Goal: Task Accomplishment & Management: Manage account settings

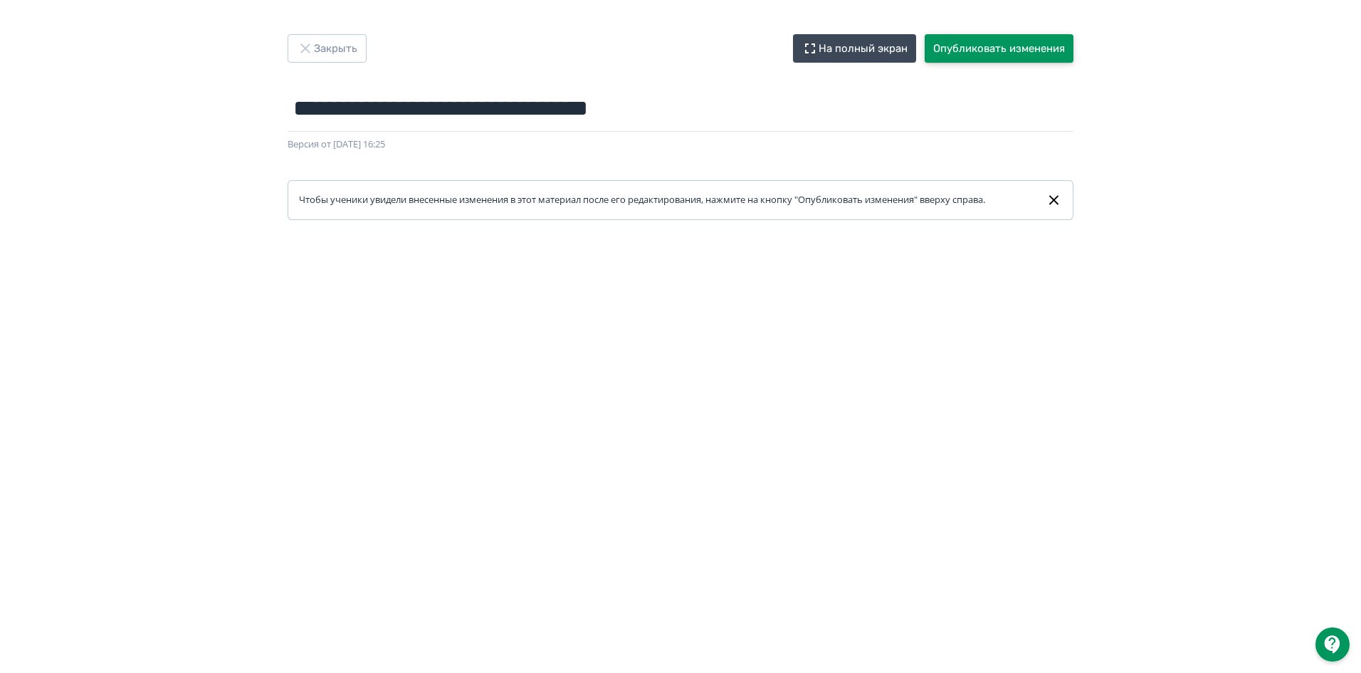
click at [1024, 43] on button "Опубликовать изменения" at bounding box center [999, 48] width 149 height 28
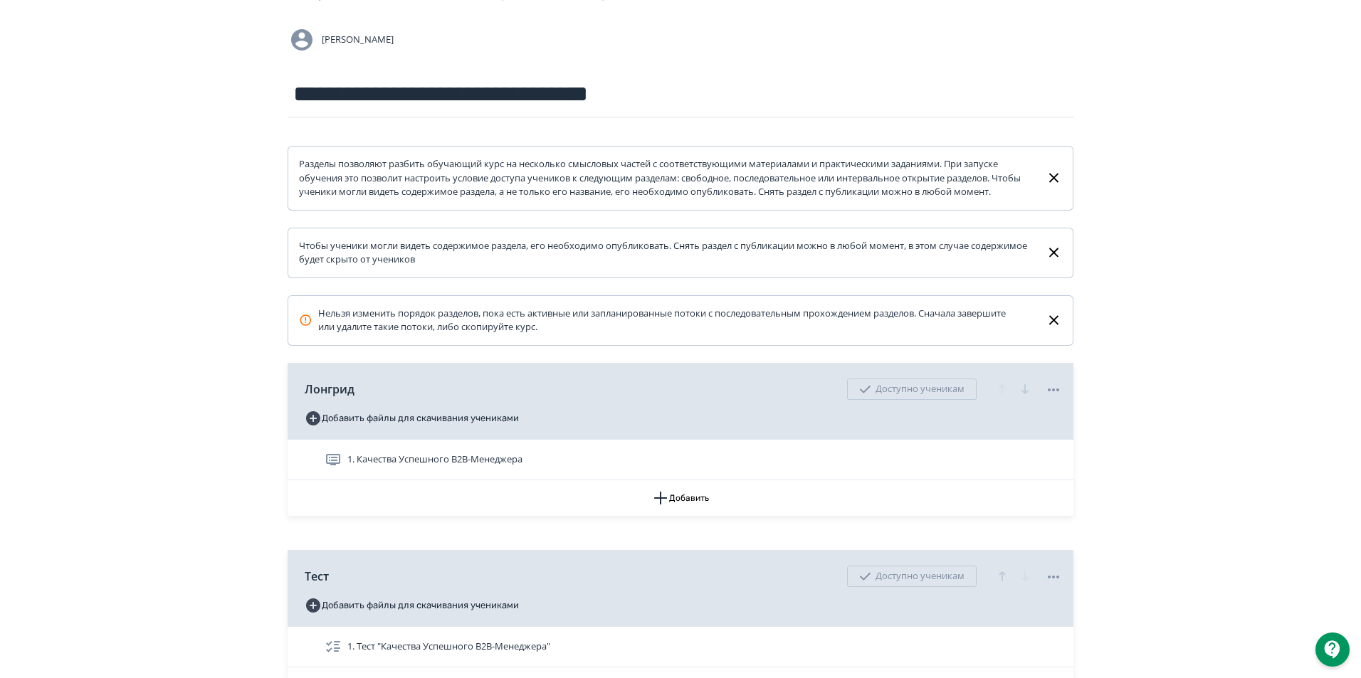
scroll to position [258, 0]
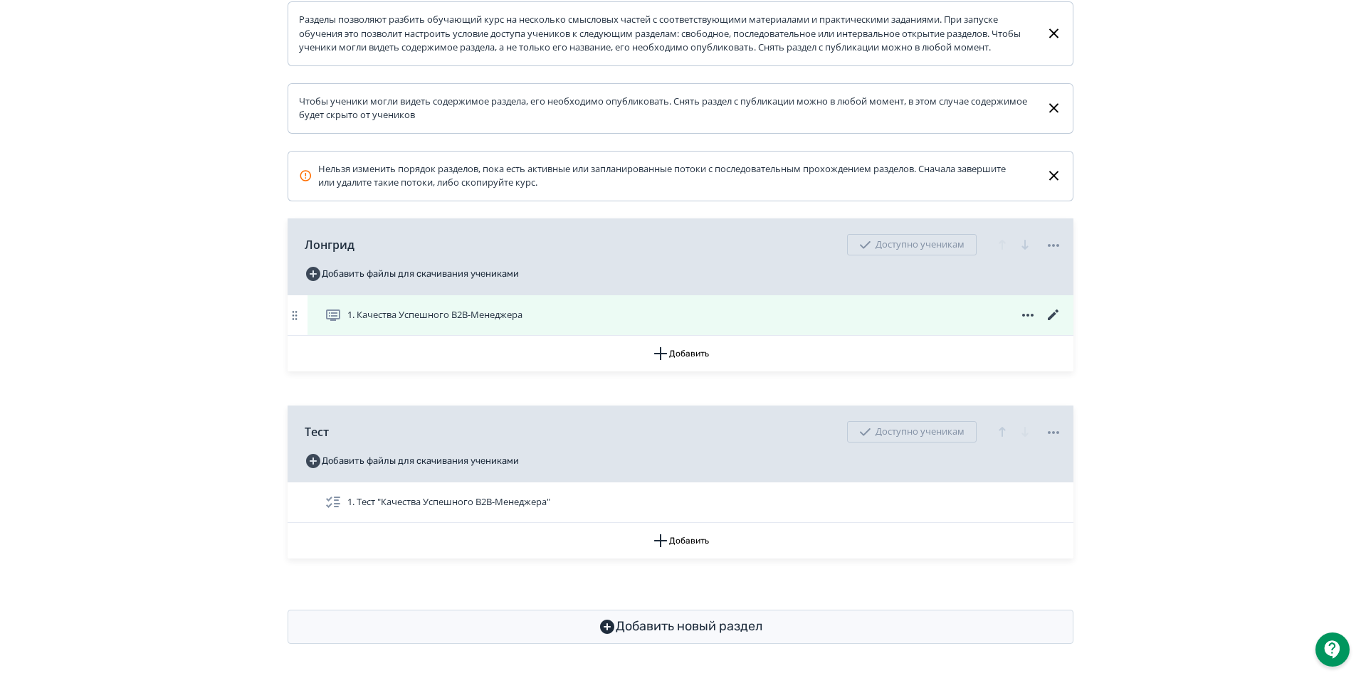
click at [1051, 313] on icon at bounding box center [1053, 315] width 17 height 17
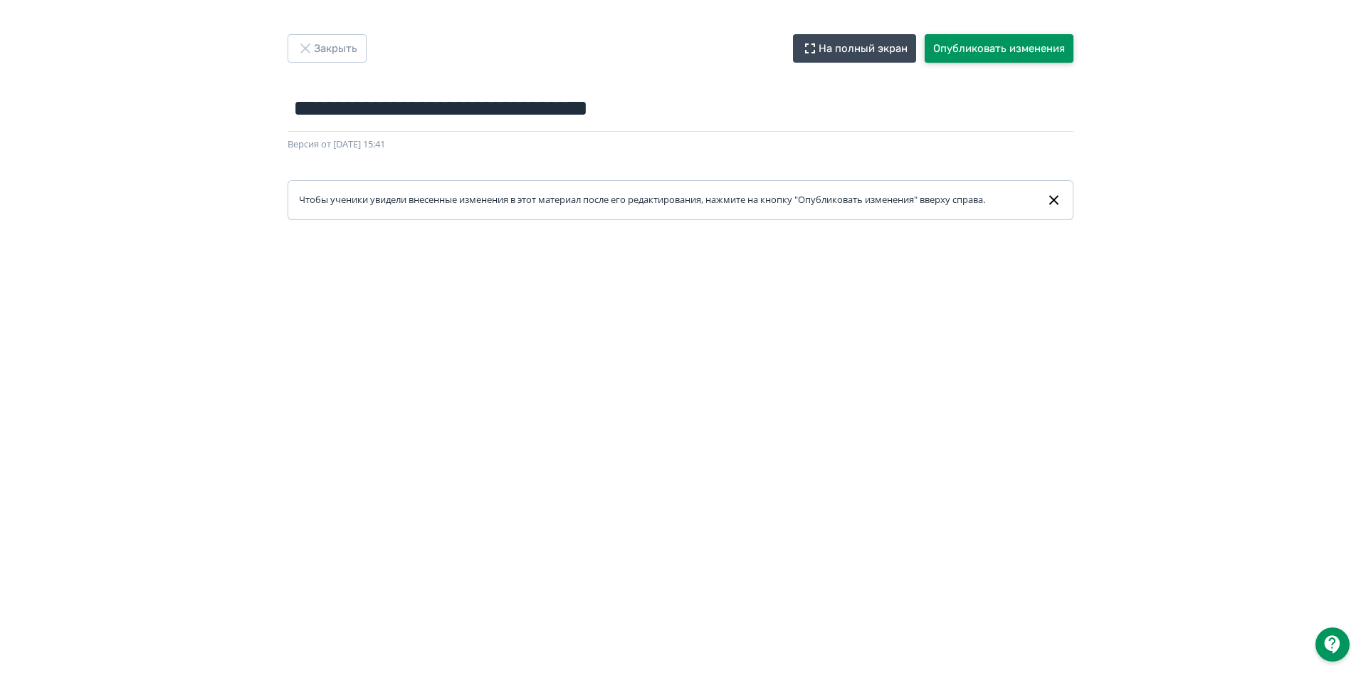
click at [1000, 48] on button "Опубликовать изменения" at bounding box center [999, 48] width 149 height 28
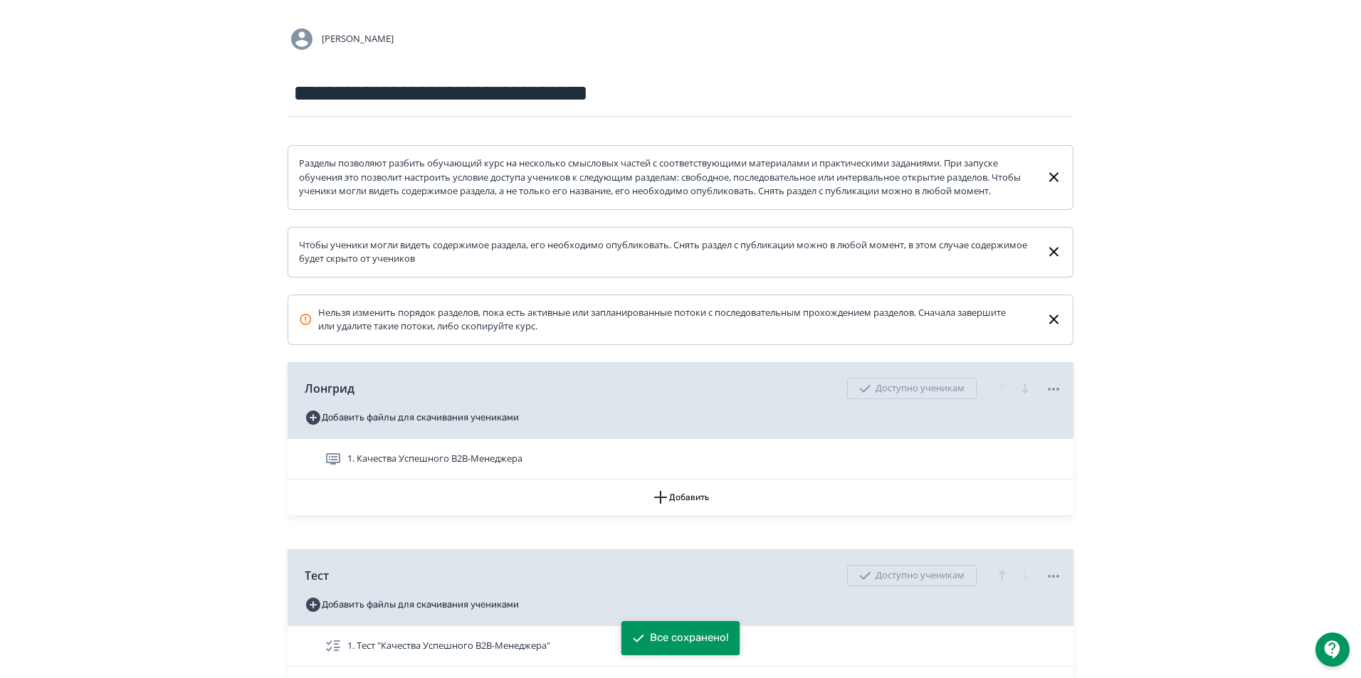
scroll to position [258, 0]
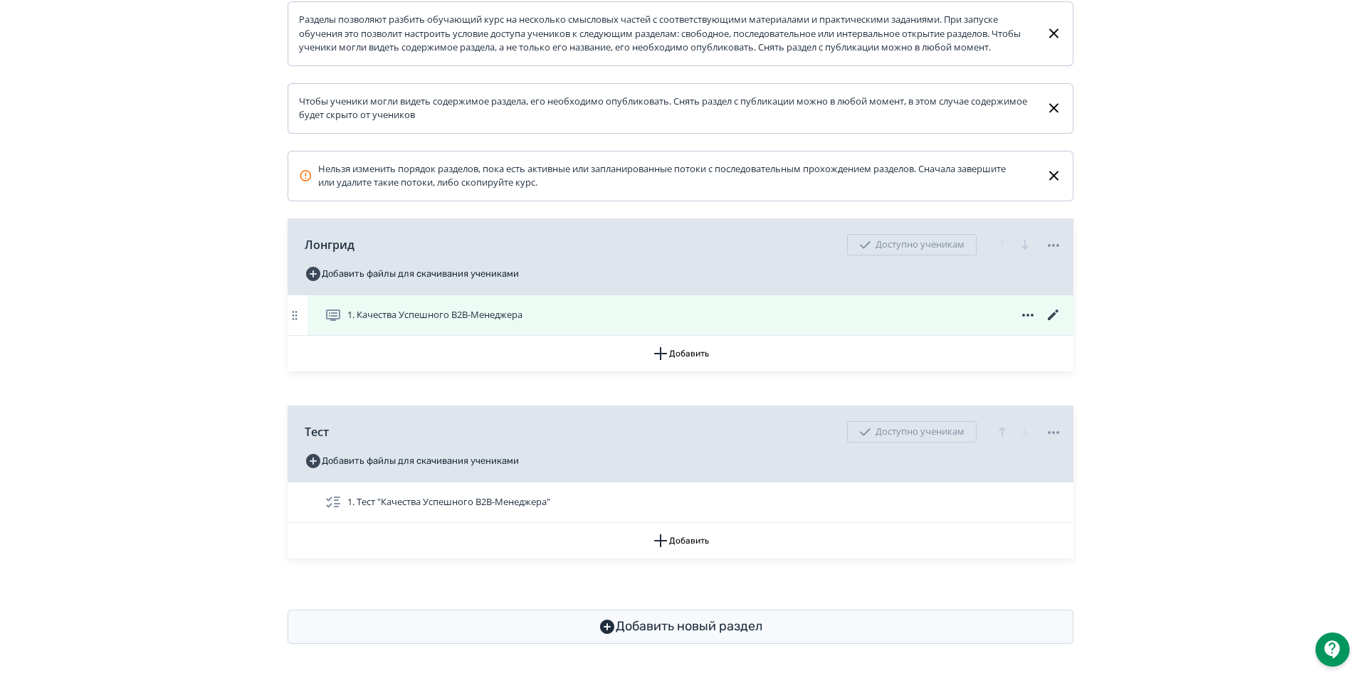
click at [1054, 315] on icon at bounding box center [1053, 315] width 11 height 11
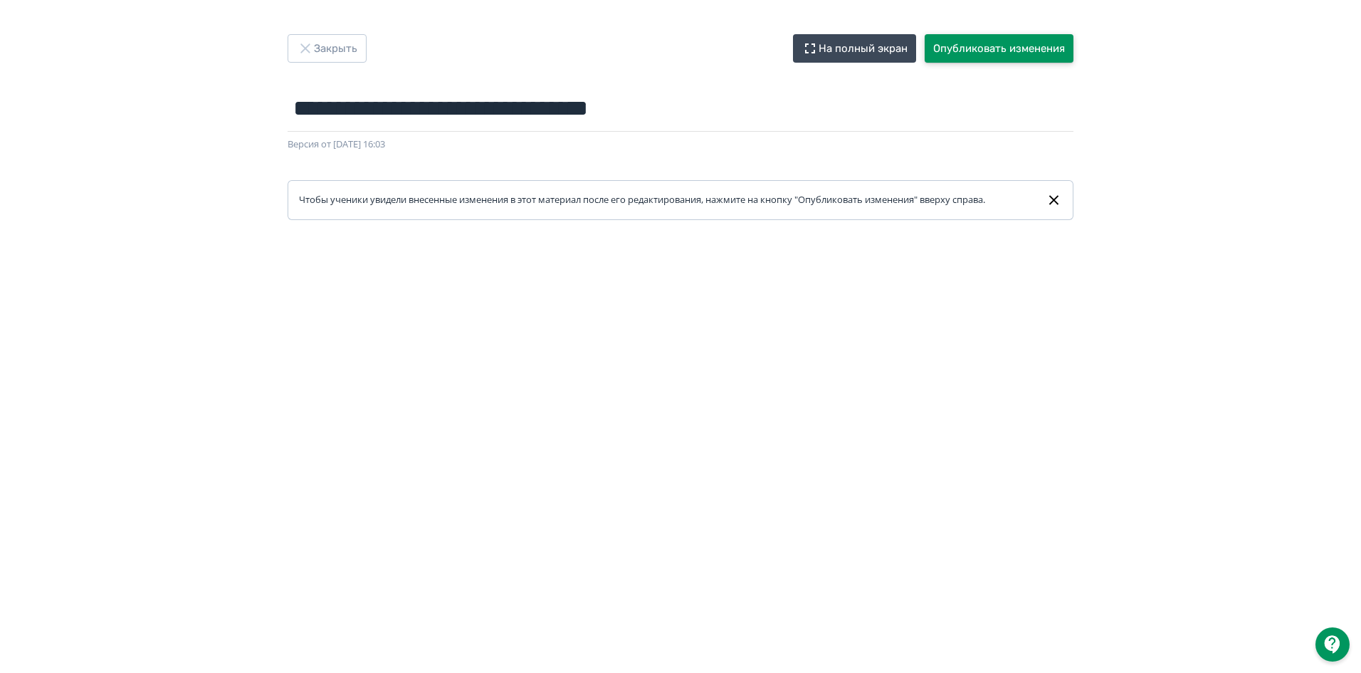
click at [988, 46] on button "Опубликовать изменения" at bounding box center [999, 48] width 149 height 28
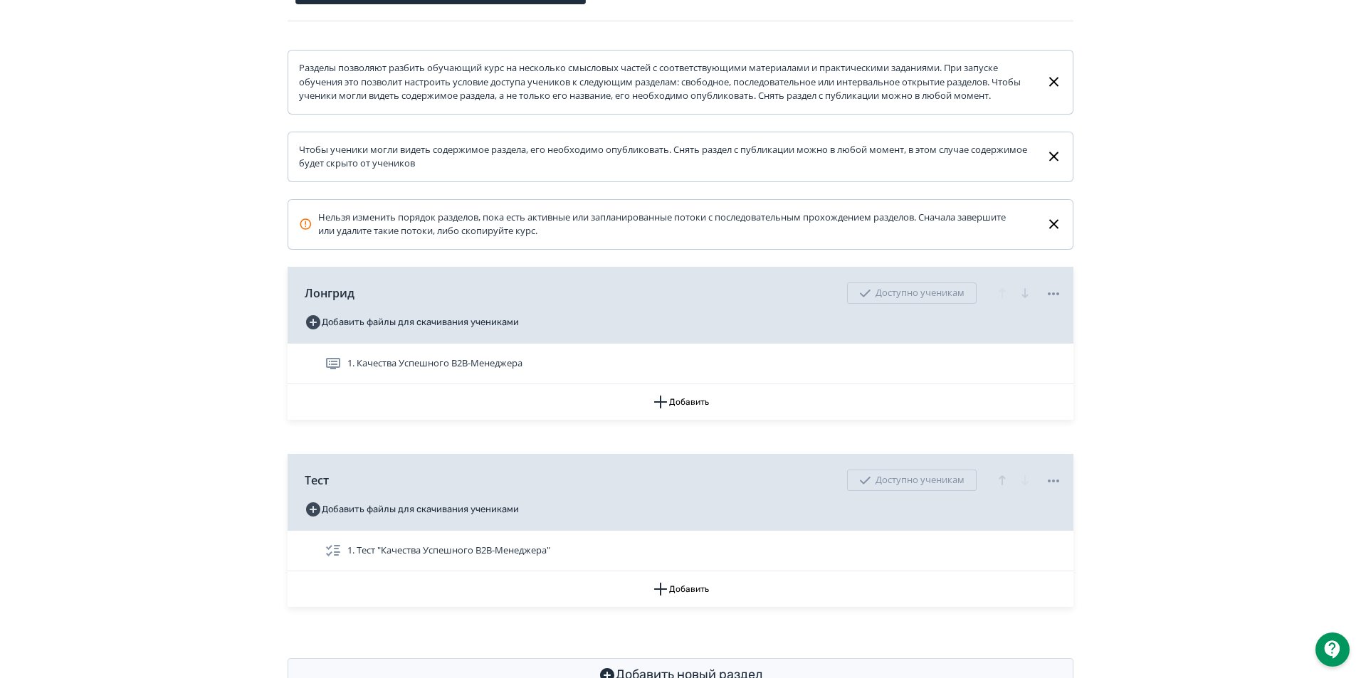
scroll to position [258, 0]
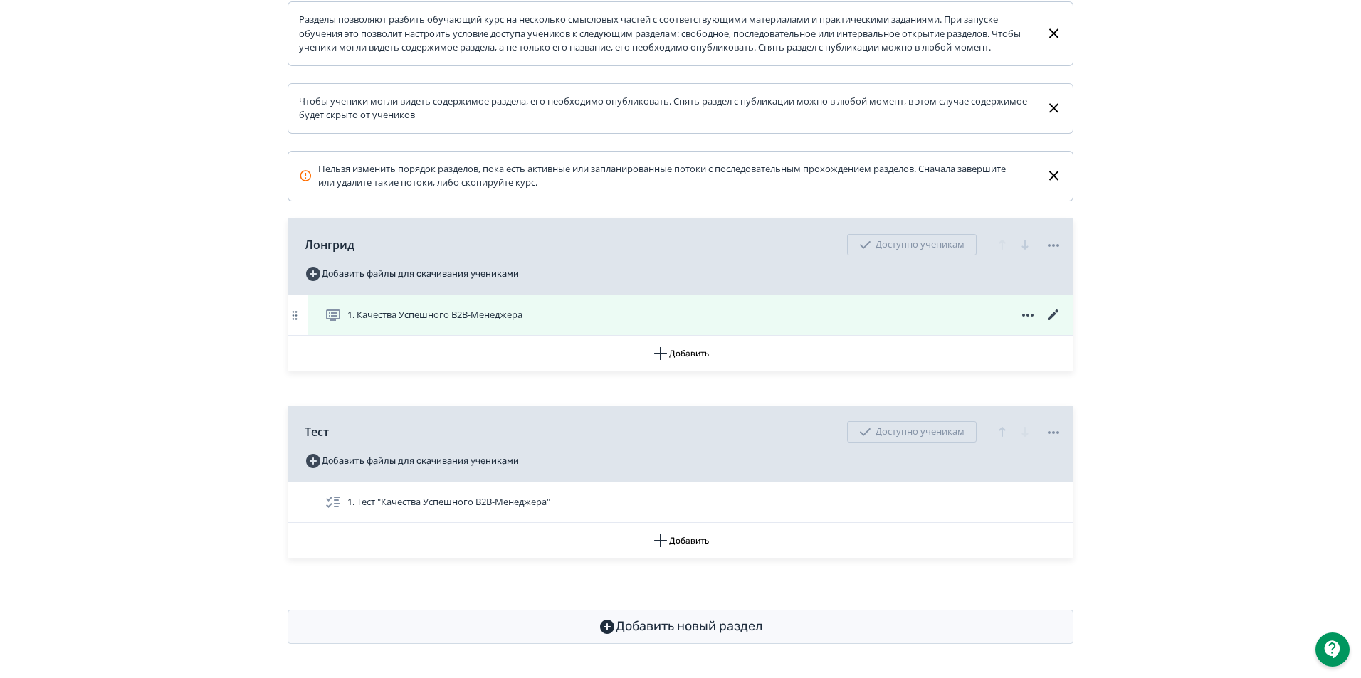
click at [1049, 319] on icon at bounding box center [1053, 315] width 11 height 11
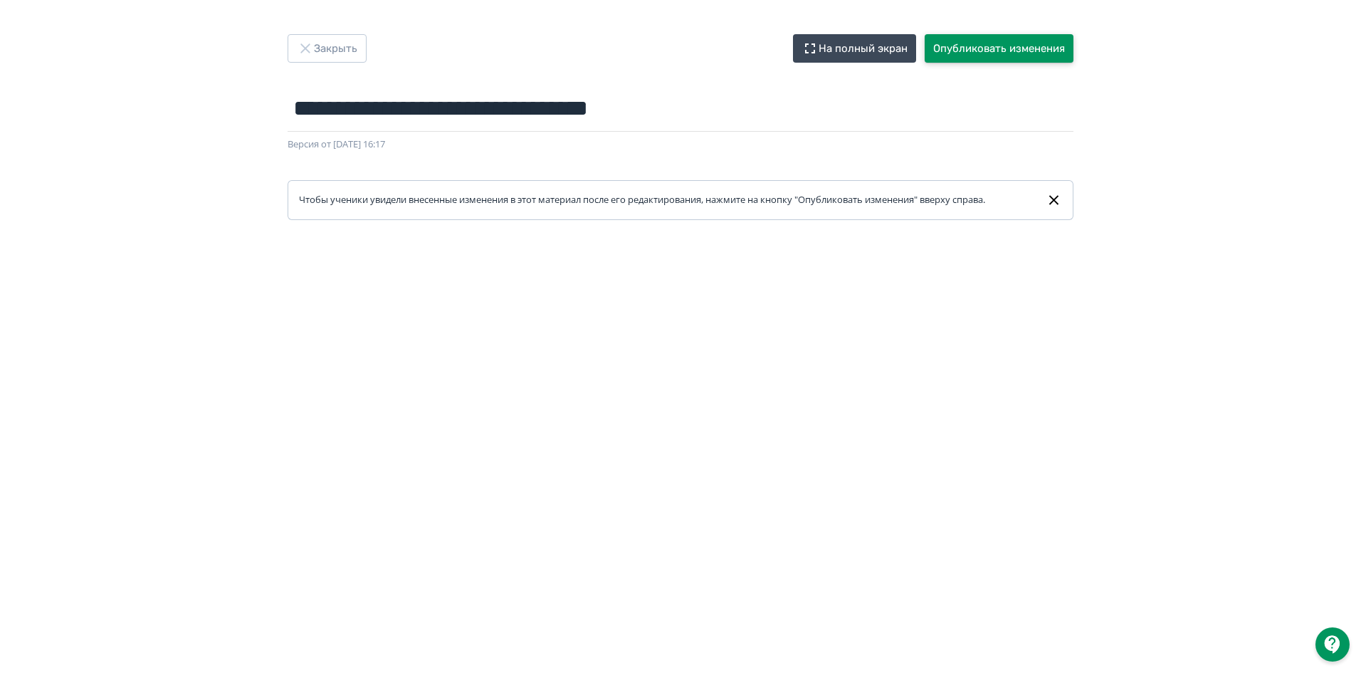
click at [979, 40] on button "Опубликовать изменения" at bounding box center [999, 48] width 149 height 28
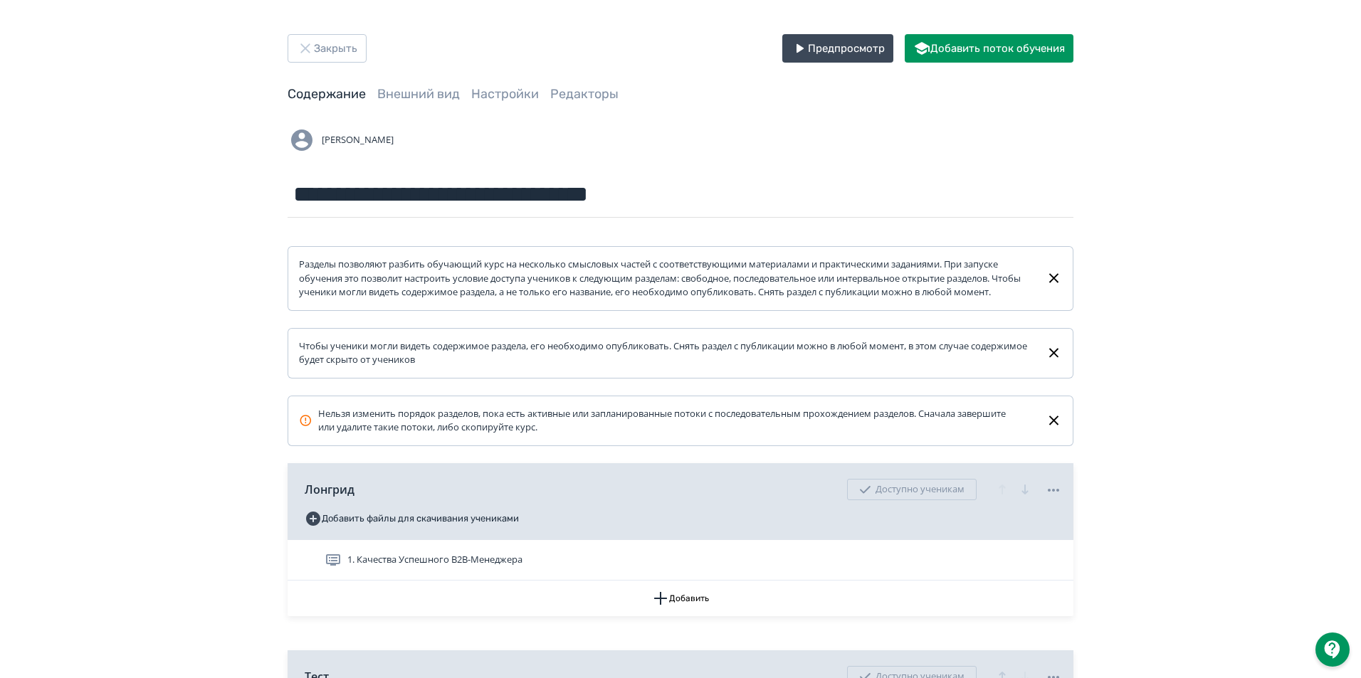
click at [1257, 320] on div "**********" at bounding box center [680, 461] width 1361 height 923
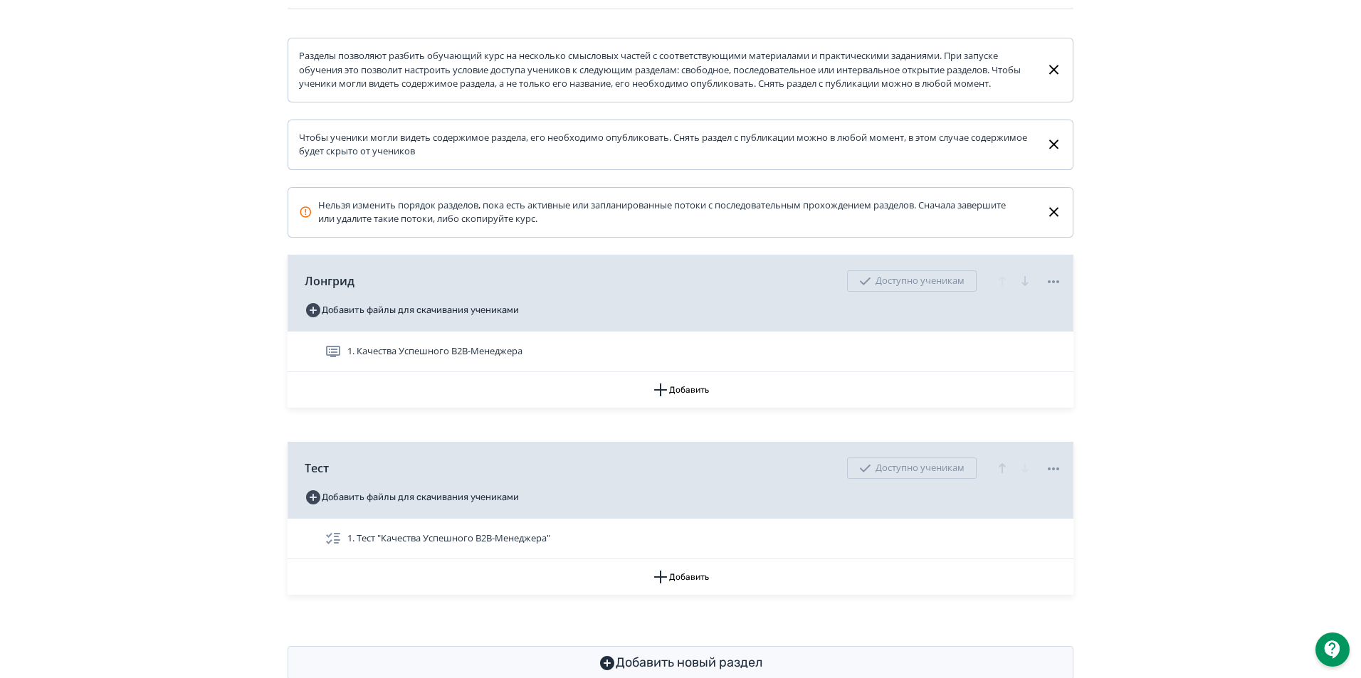
scroll to position [214, 0]
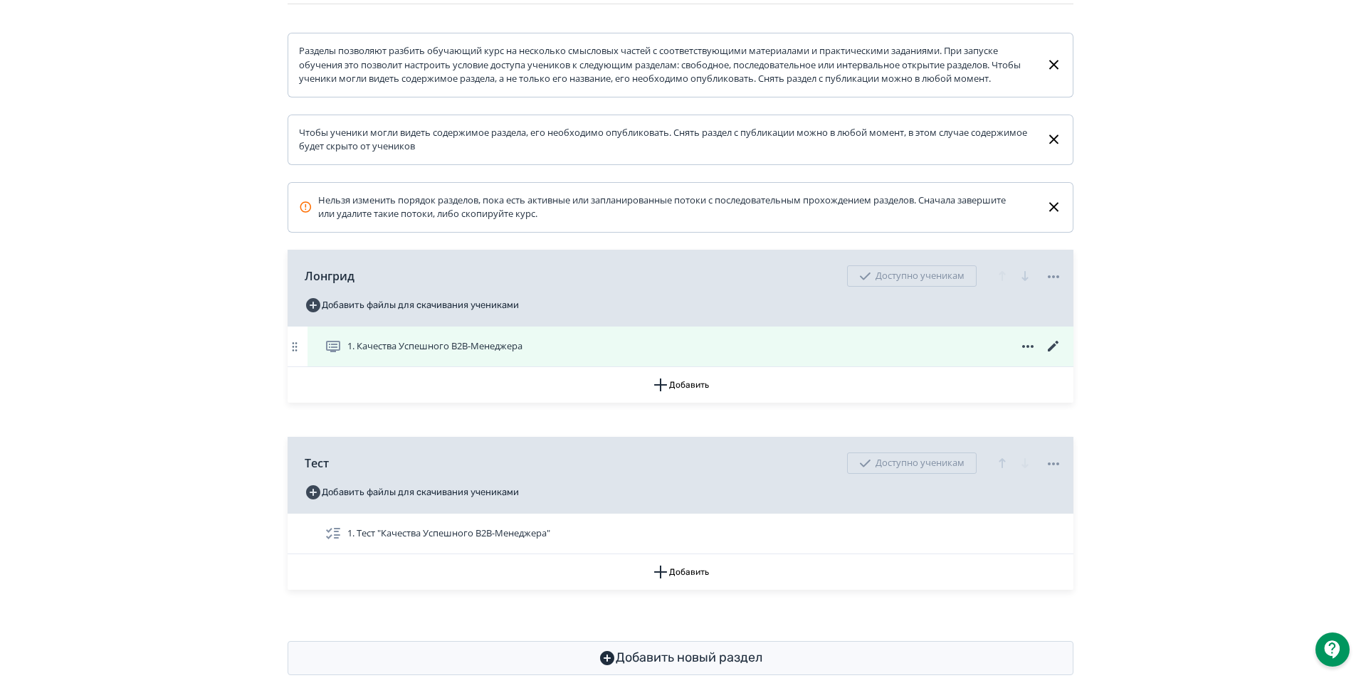
click at [1051, 355] on icon at bounding box center [1053, 346] width 17 height 17
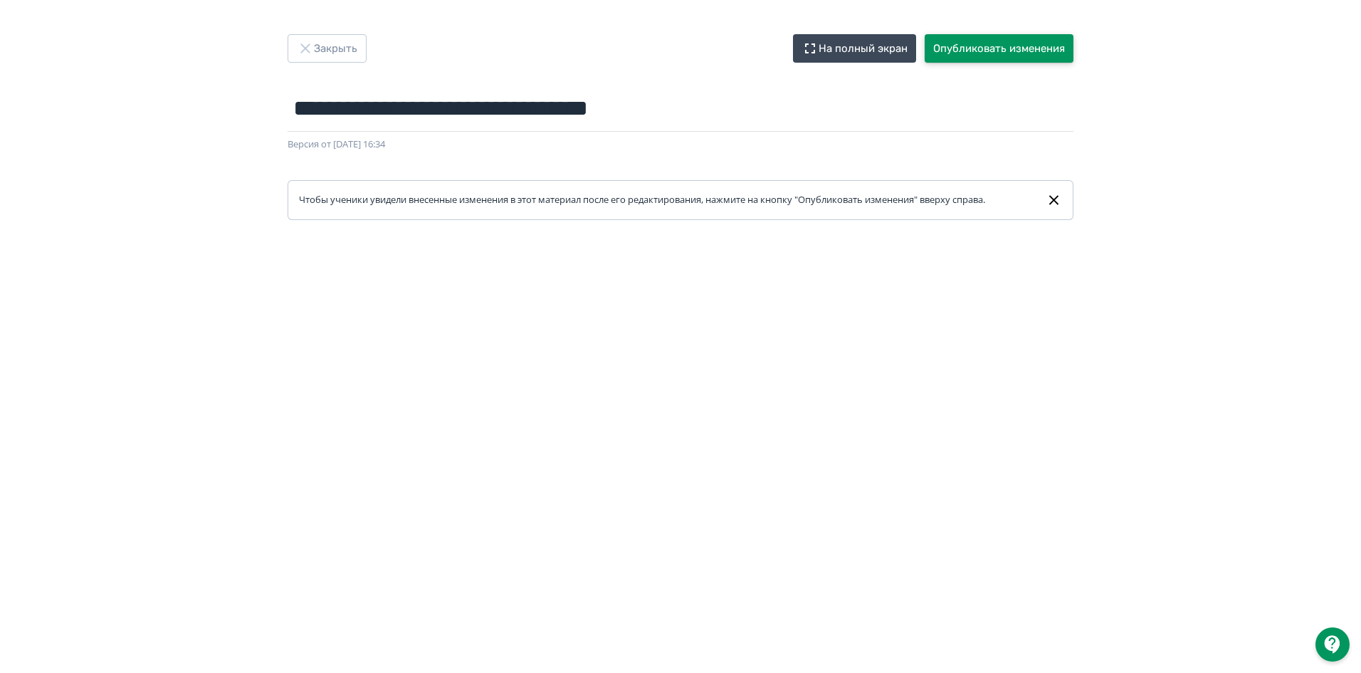
click at [1003, 47] on button "Опубликовать изменения" at bounding box center [999, 48] width 149 height 28
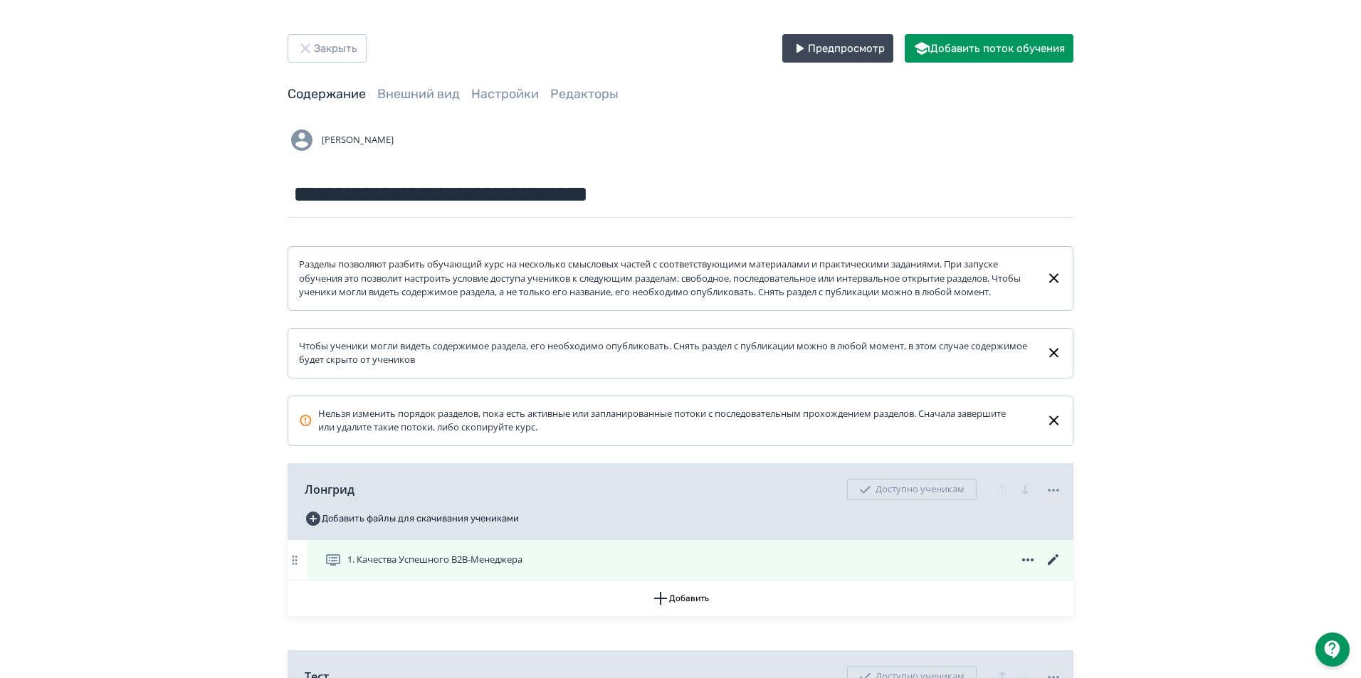
click at [1052, 569] on icon at bounding box center [1053, 560] width 17 height 17
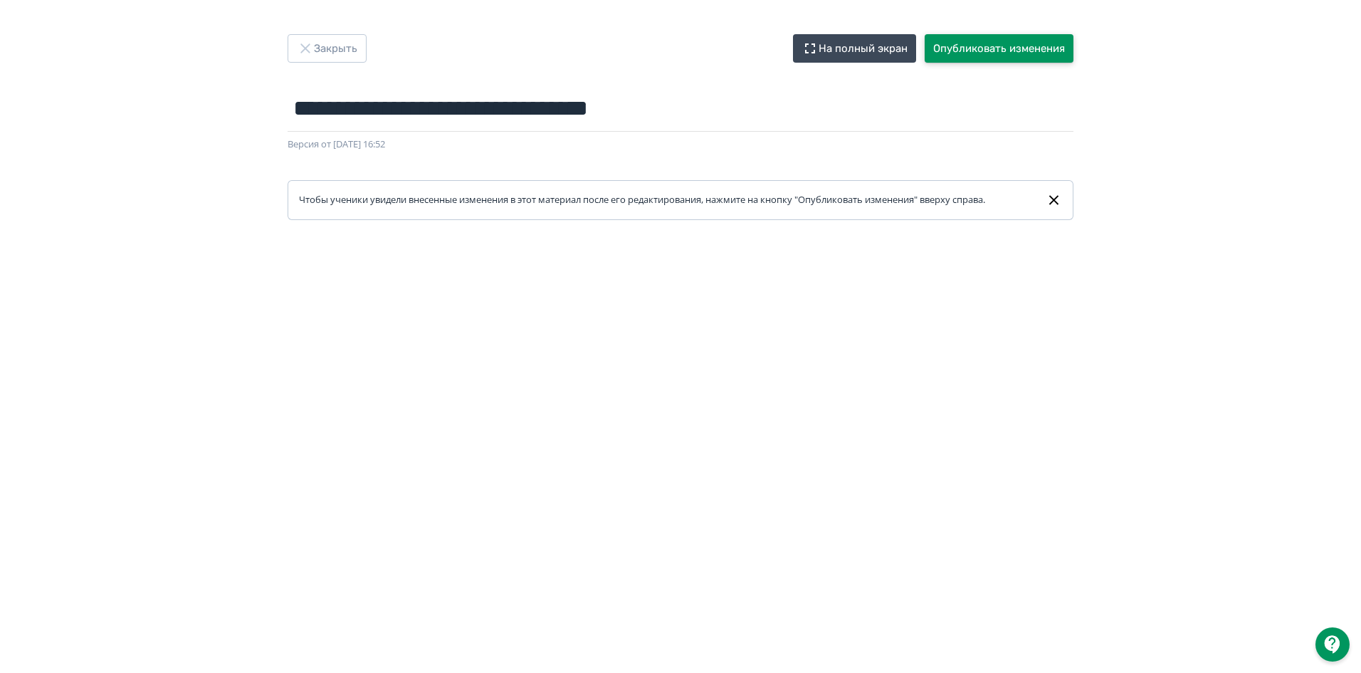
click at [985, 45] on button "Опубликовать изменения" at bounding box center [999, 48] width 149 height 28
